Goal: Information Seeking & Learning: Understand process/instructions

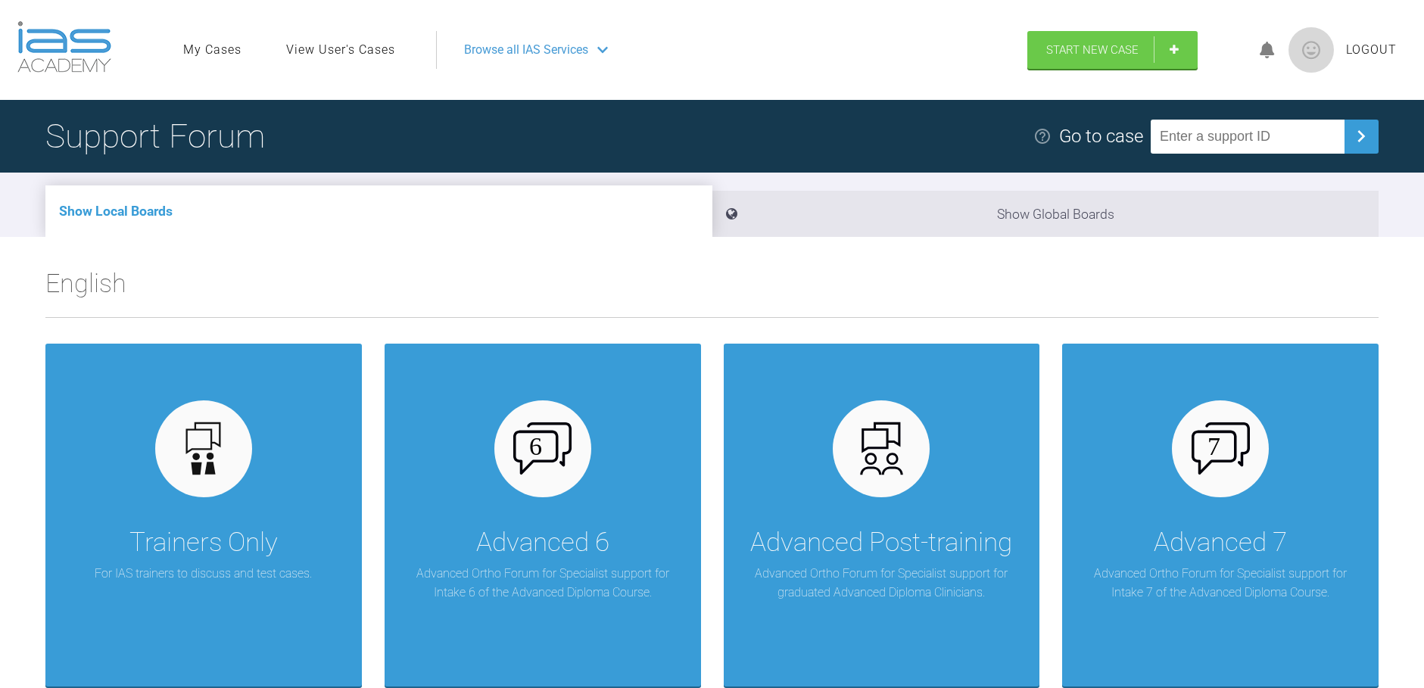
click at [1207, 146] on input "text" at bounding box center [1248, 137] width 194 height 34
click at [1182, 139] on input "T6HF2RP" at bounding box center [1248, 137] width 194 height 34
click at [1196, 135] on input "TGHF2RP" at bounding box center [1248, 137] width 194 height 34
click at [1191, 134] on input "TGHYF2RP" at bounding box center [1248, 137] width 194 height 34
type input "T6HYF2RP"
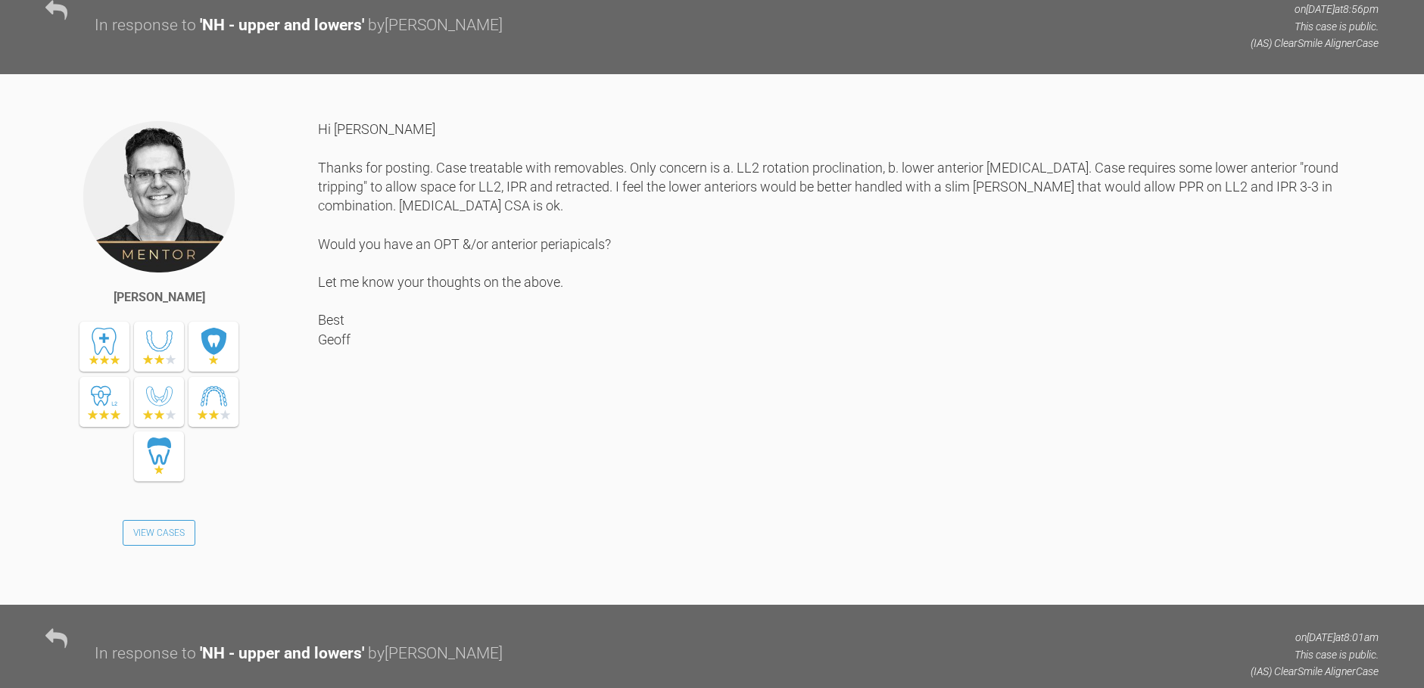
scroll to position [429, 0]
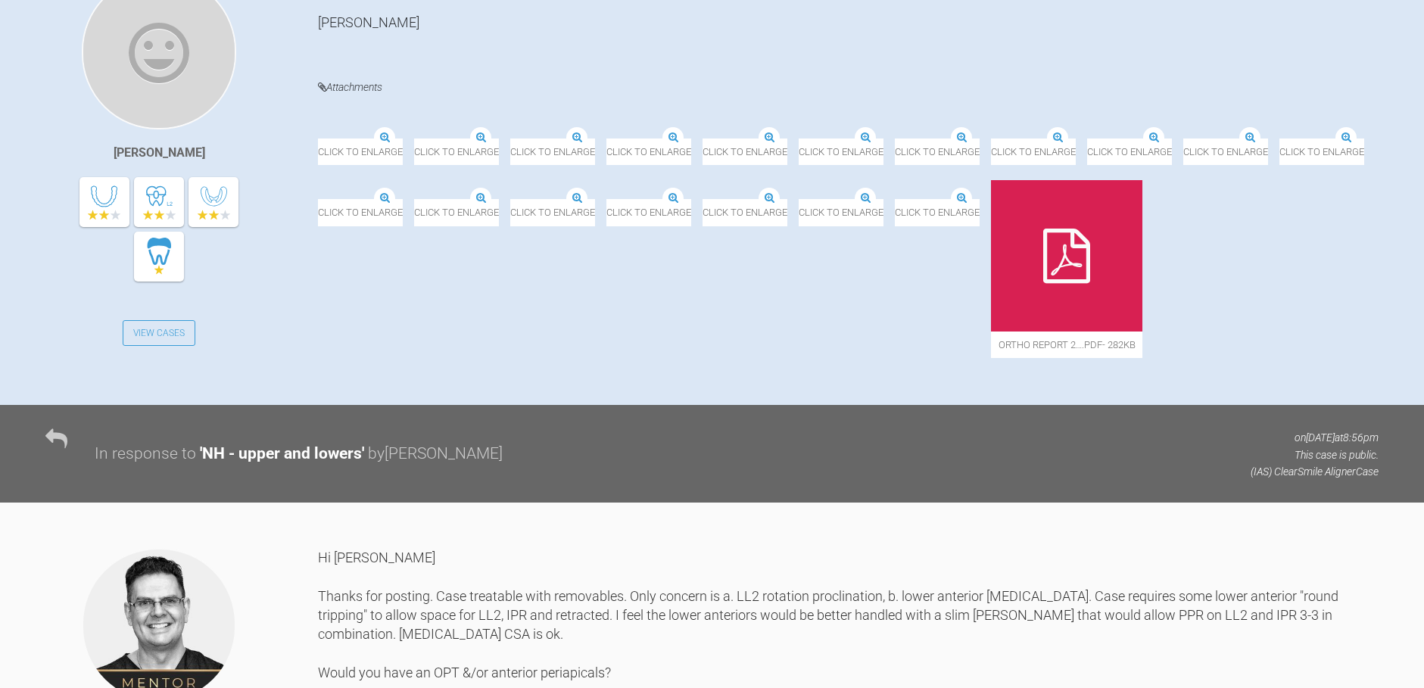
click at [318, 139] on img at bounding box center [318, 139] width 0 height 0
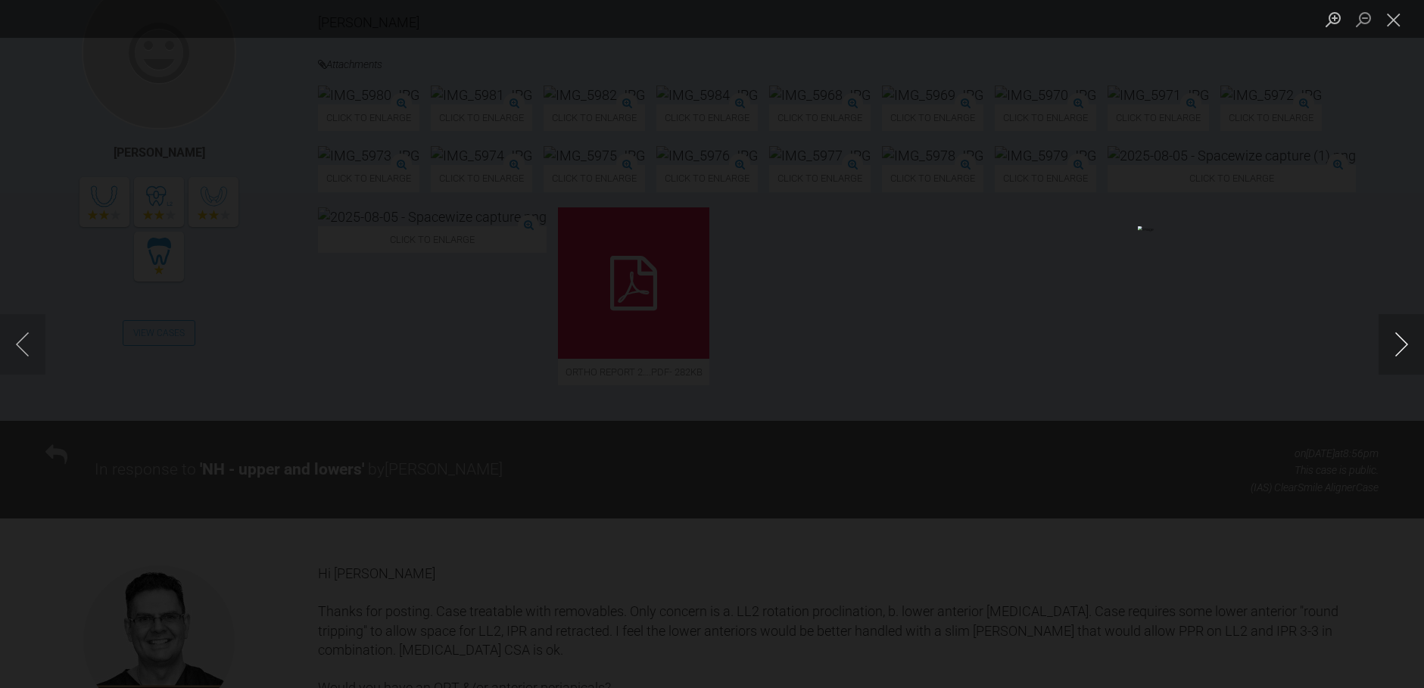
click at [1385, 343] on button "Next image" at bounding box center [1400, 344] width 45 height 61
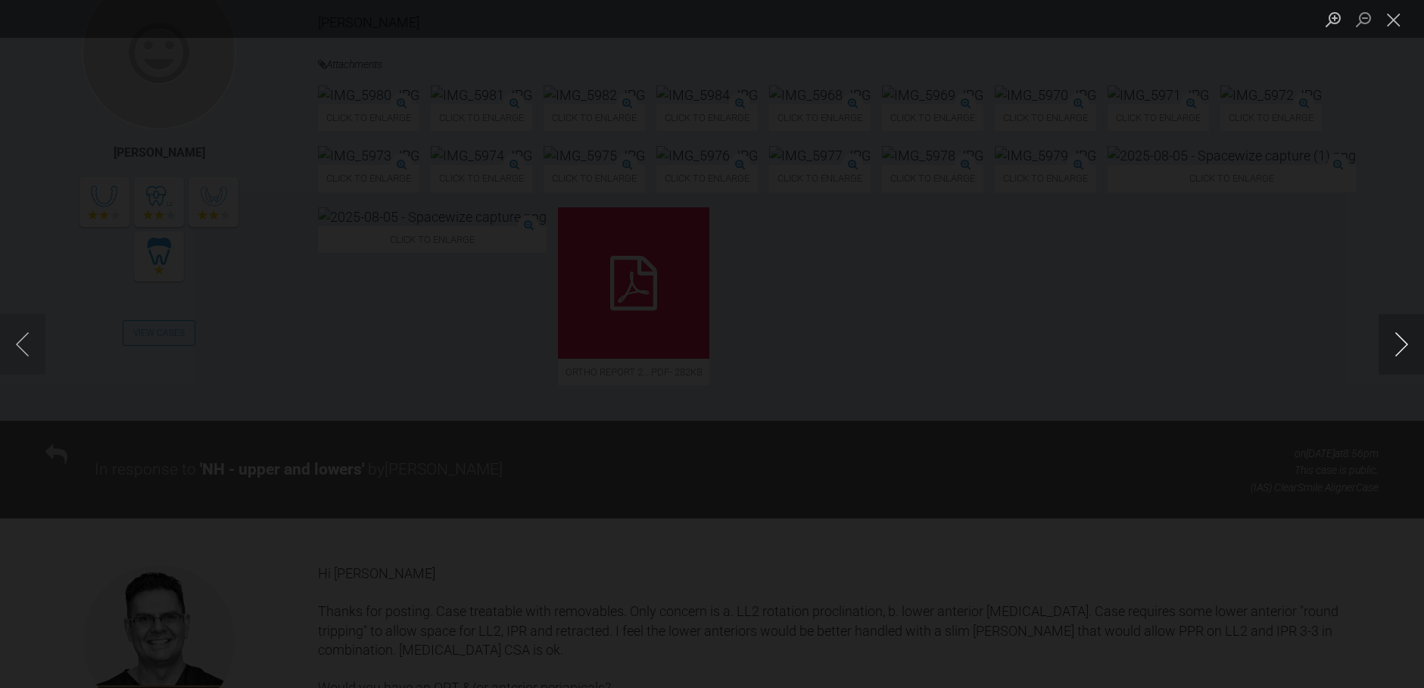
click at [1385, 343] on button "Next image" at bounding box center [1400, 344] width 45 height 61
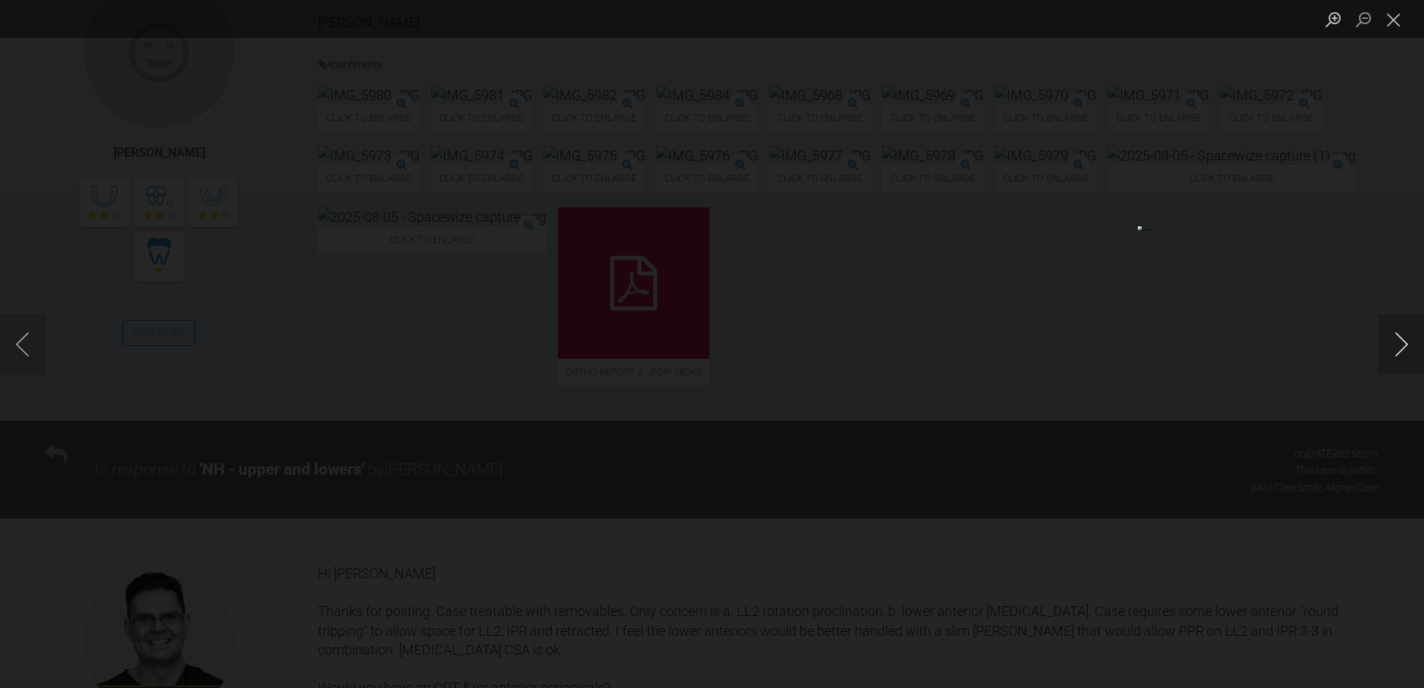
click at [1385, 343] on button "Next image" at bounding box center [1400, 344] width 45 height 61
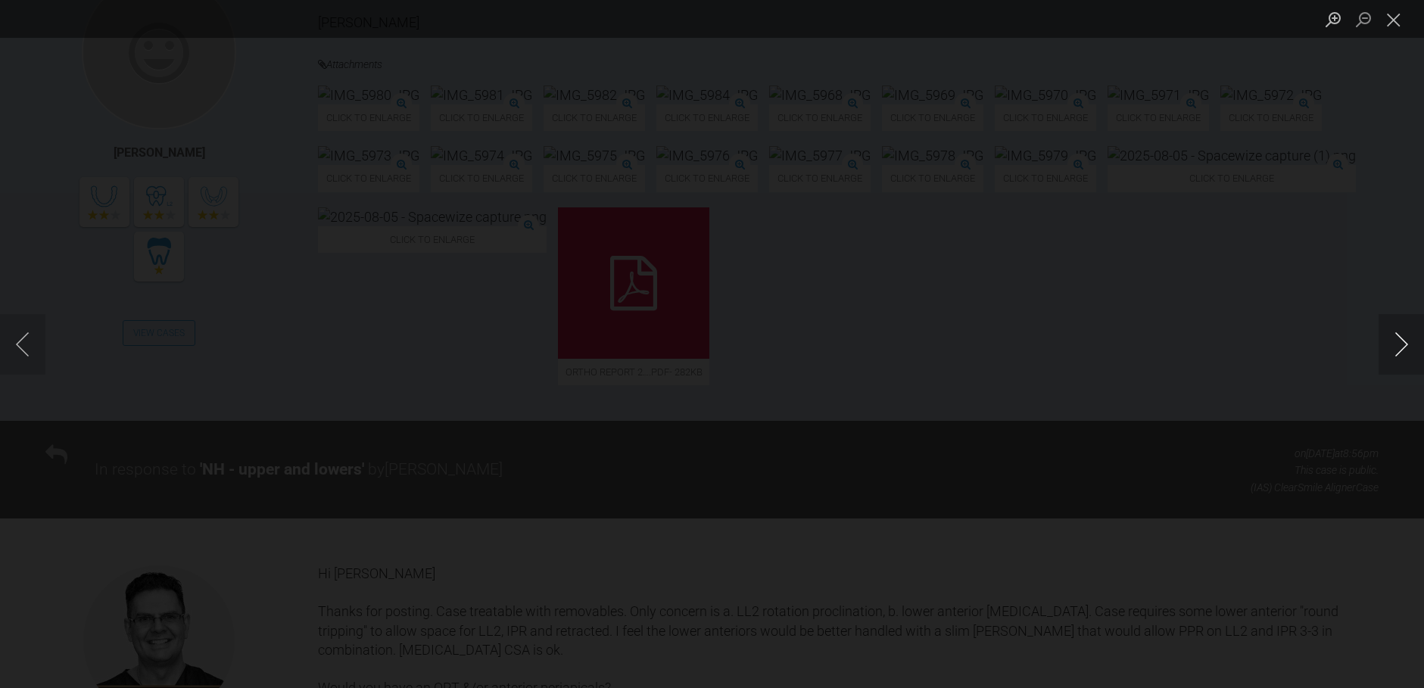
click at [1385, 343] on button "Next image" at bounding box center [1400, 344] width 45 height 61
click at [1389, 6] on button "Close lightbox" at bounding box center [1393, 19] width 30 height 26
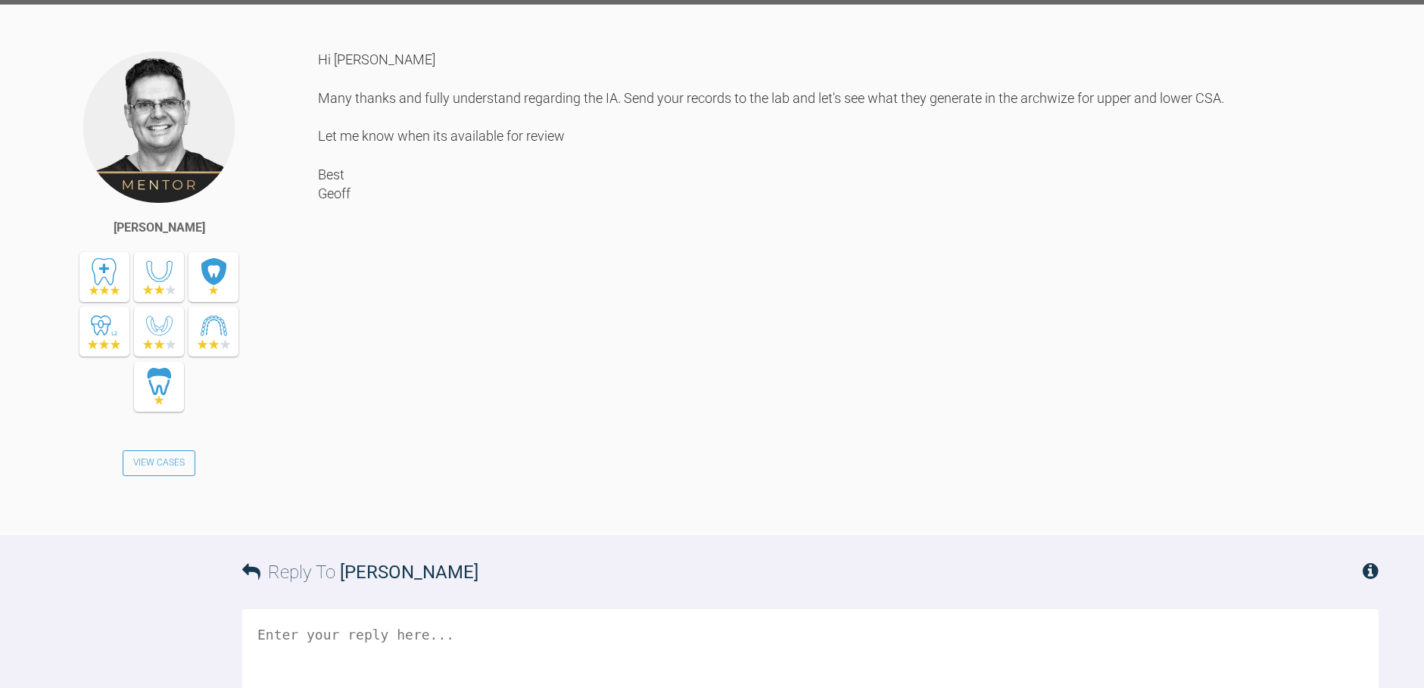
scroll to position [2574, 0]
